Goal: Task Accomplishment & Management: Manage account settings

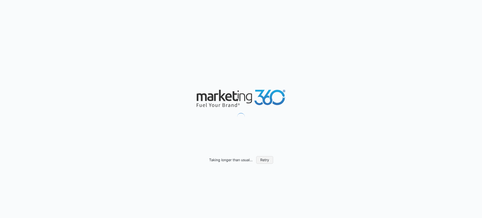
click at [263, 157] on button "Retry" at bounding box center [264, 160] width 17 height 8
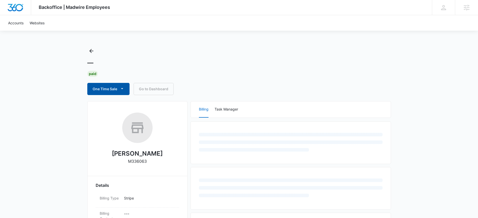
click at [122, 84] on button "One Time Sale" at bounding box center [108, 89] width 42 height 12
click at [222, 83] on div "One Time Sale Run One-Time Payment Schedule One-Time Payments Go to Dashboard" at bounding box center [239, 89] width 304 height 12
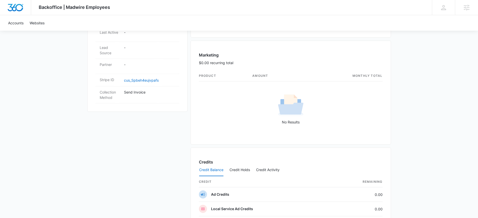
scroll to position [220, 0]
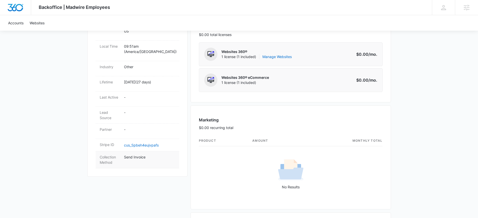
click at [119, 154] on dt "Collection Method" at bounding box center [110, 159] width 20 height 11
click at [133, 154] on p "Send Invoice" at bounding box center [149, 156] width 51 height 5
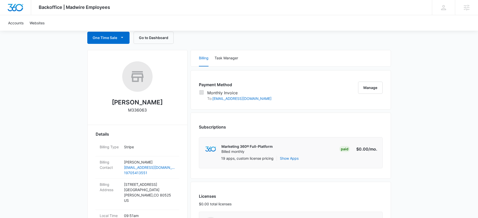
scroll to position [0, 0]
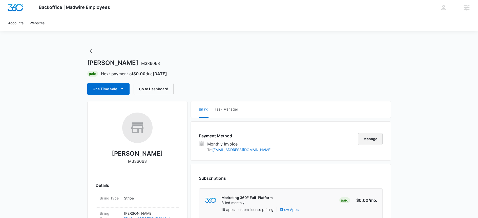
click at [370, 135] on button "Manage" at bounding box center [370, 139] width 25 height 12
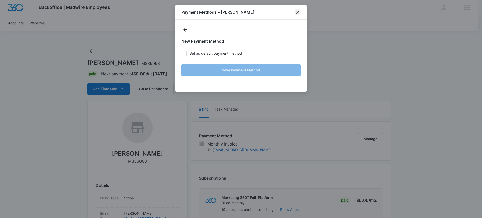
click at [296, 12] on icon "close" at bounding box center [297, 12] width 6 height 6
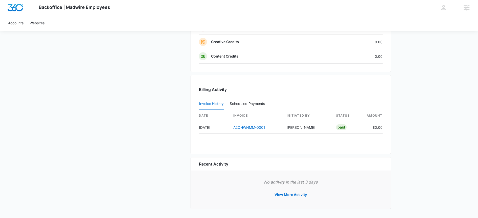
scroll to position [467, 0]
click at [244, 101] on div "Scheduled Payments 0" at bounding box center [248, 103] width 37 height 4
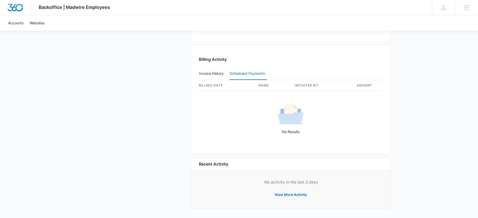
scroll to position [497, 0]
click at [205, 71] on button "Invoice History" at bounding box center [211, 73] width 25 height 12
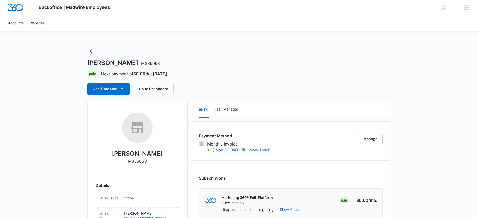
scroll to position [63, 0]
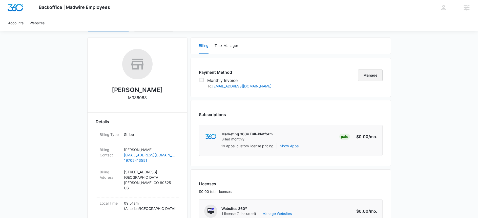
click at [367, 77] on button "Manage" at bounding box center [370, 75] width 25 height 12
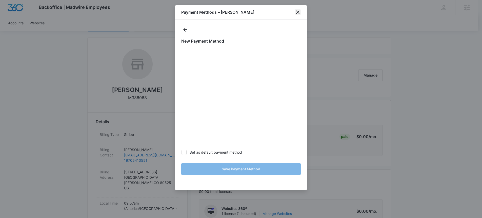
click at [297, 9] on icon "close" at bounding box center [297, 12] width 6 height 6
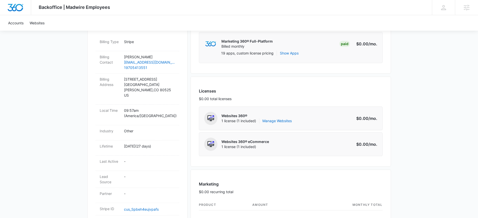
scroll to position [158, 0]
